Goal: Information Seeking & Learning: Learn about a topic

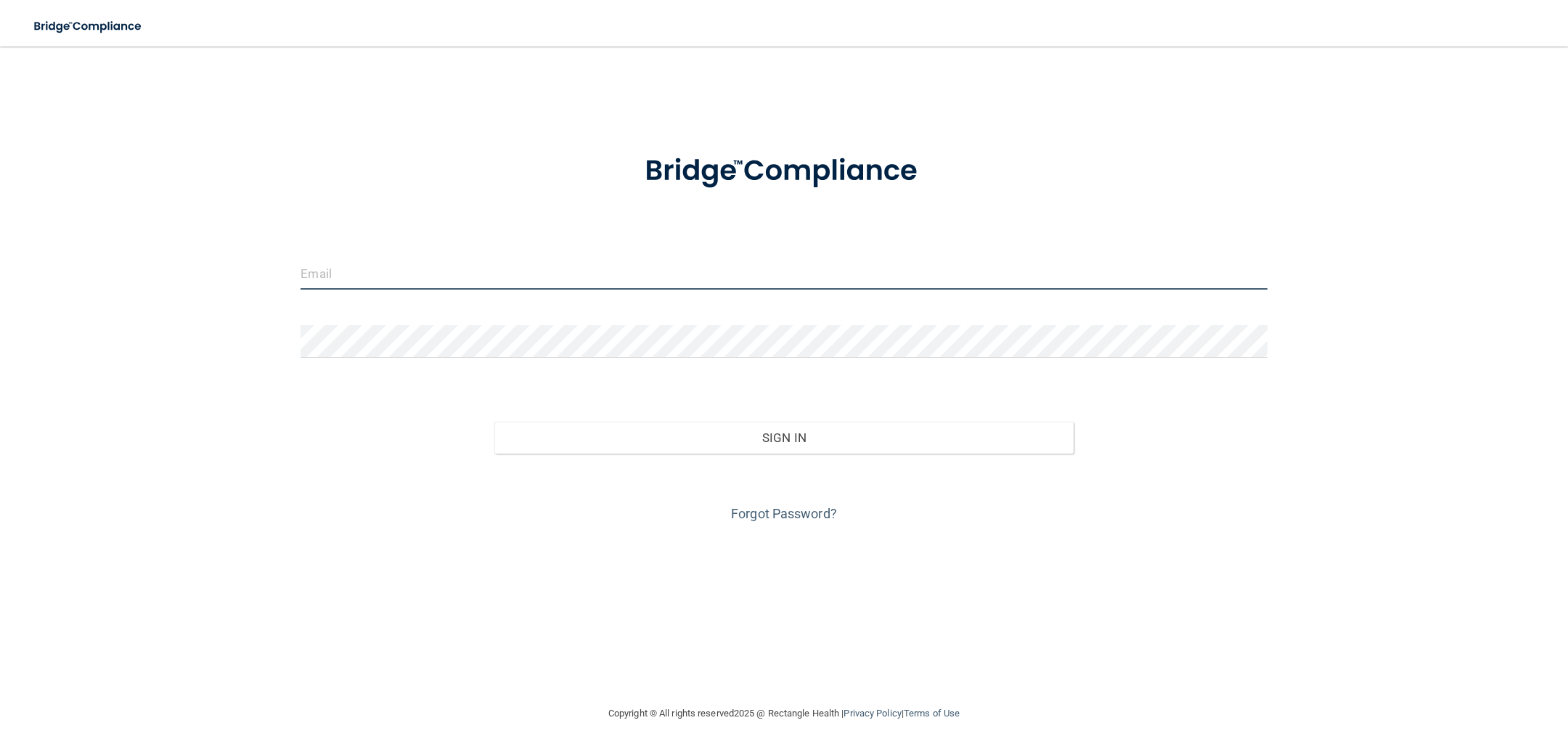
click at [524, 277] on input "email" at bounding box center [784, 273] width 966 height 32
type input "M"
type input "[EMAIL_ADDRESS][DOMAIN_NAME]"
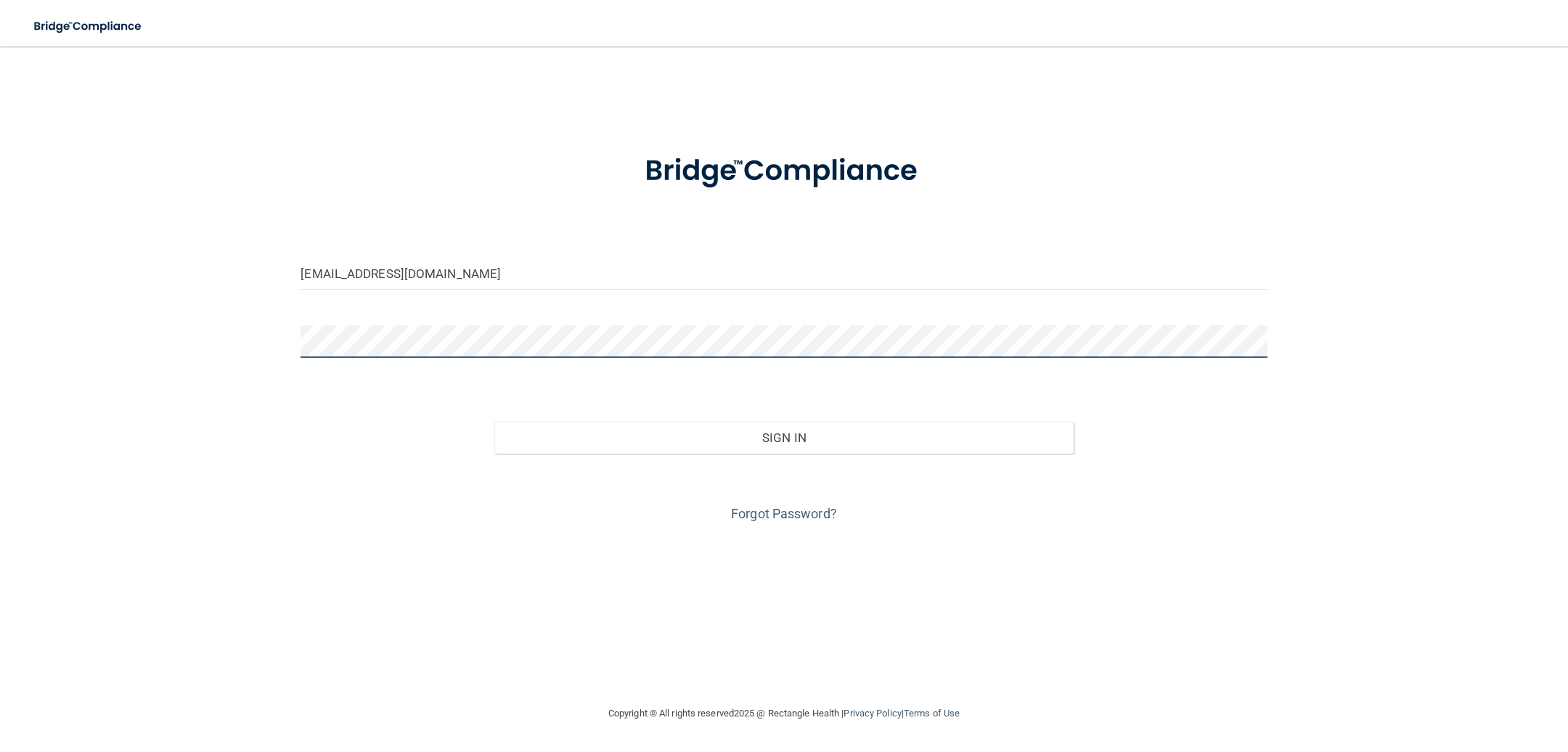
click at [198, 319] on div "montemlunsford@gmail.com Invalid email/password. You don't have permission to a…" at bounding box center [783, 376] width 1510 height 630
click at [494, 422] on button "Sign In" at bounding box center [784, 438] width 580 height 32
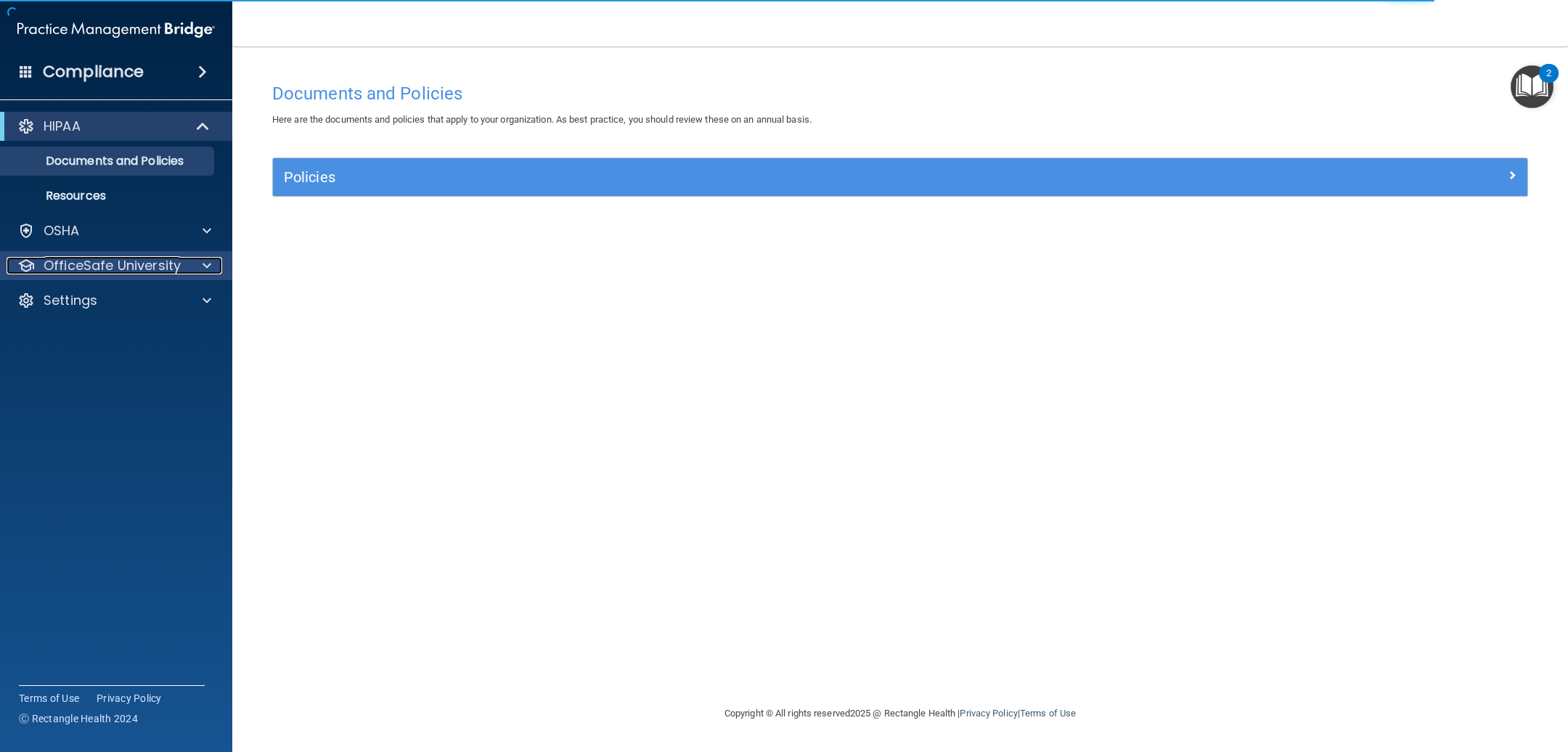
click at [142, 263] on p "OfficeSafe University" at bounding box center [112, 265] width 137 height 17
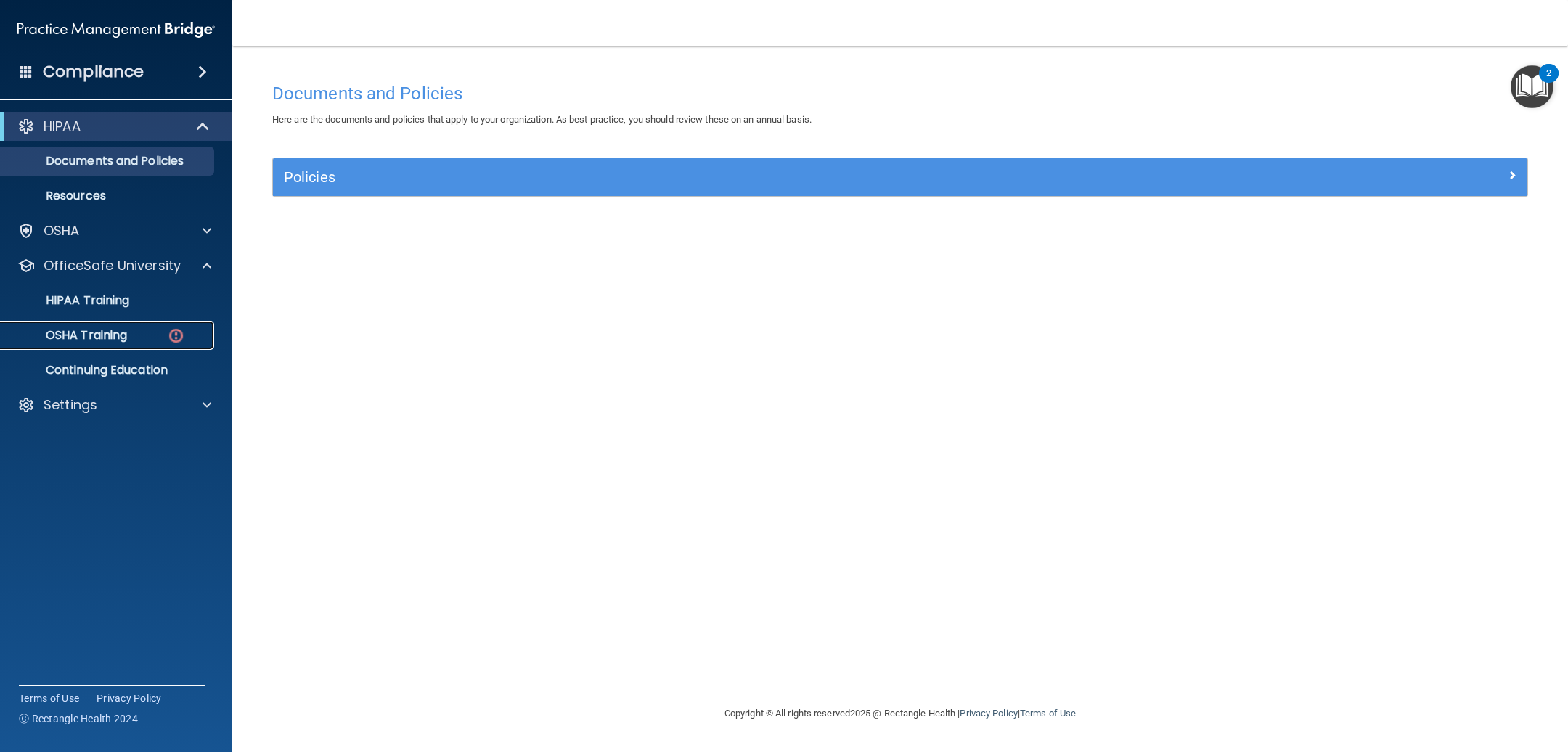
click at [110, 329] on p "OSHA Training" at bounding box center [68, 335] width 118 height 14
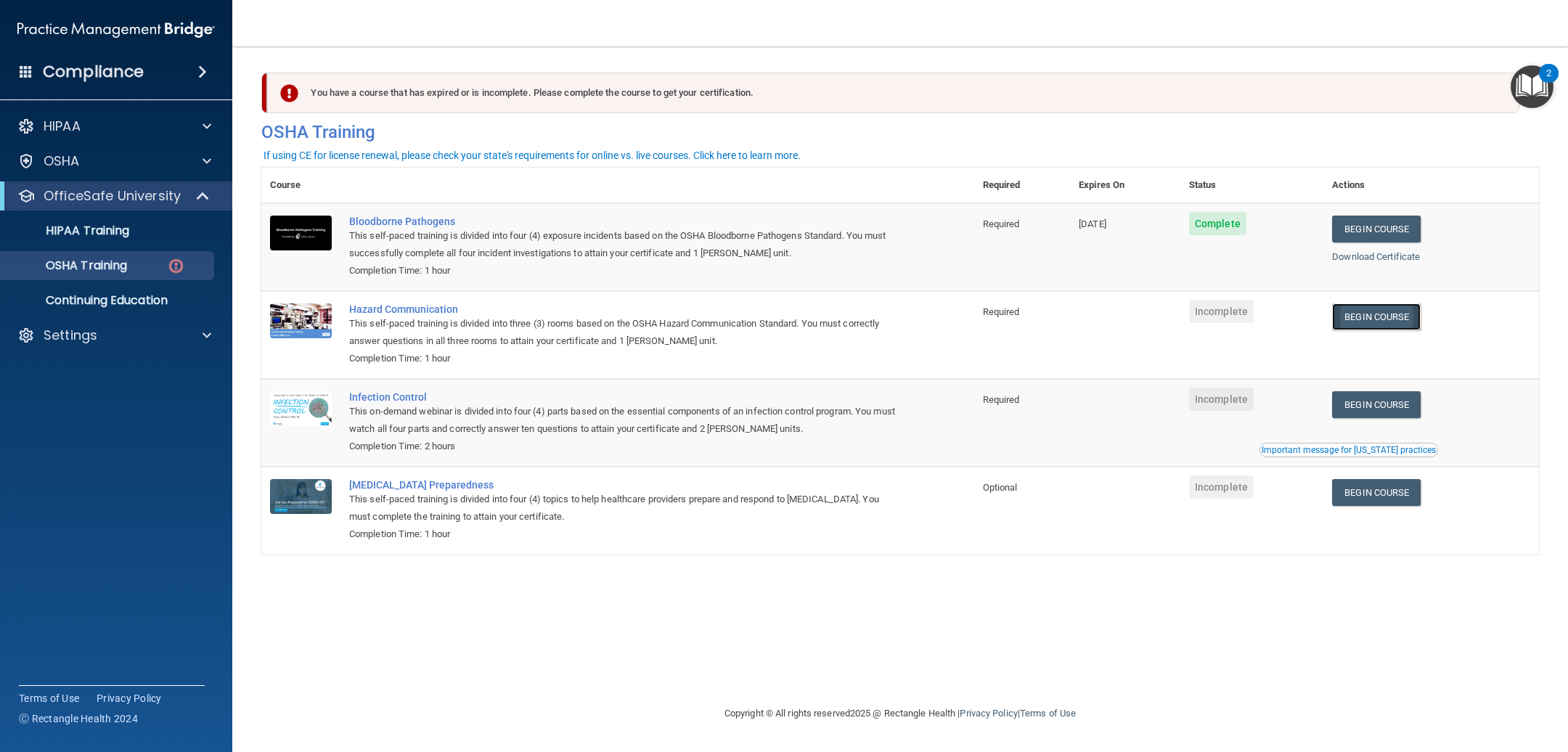
click at [1353, 323] on link "Begin Course" at bounding box center [1376, 317] width 89 height 27
